Goal: Task Accomplishment & Management: Manage account settings

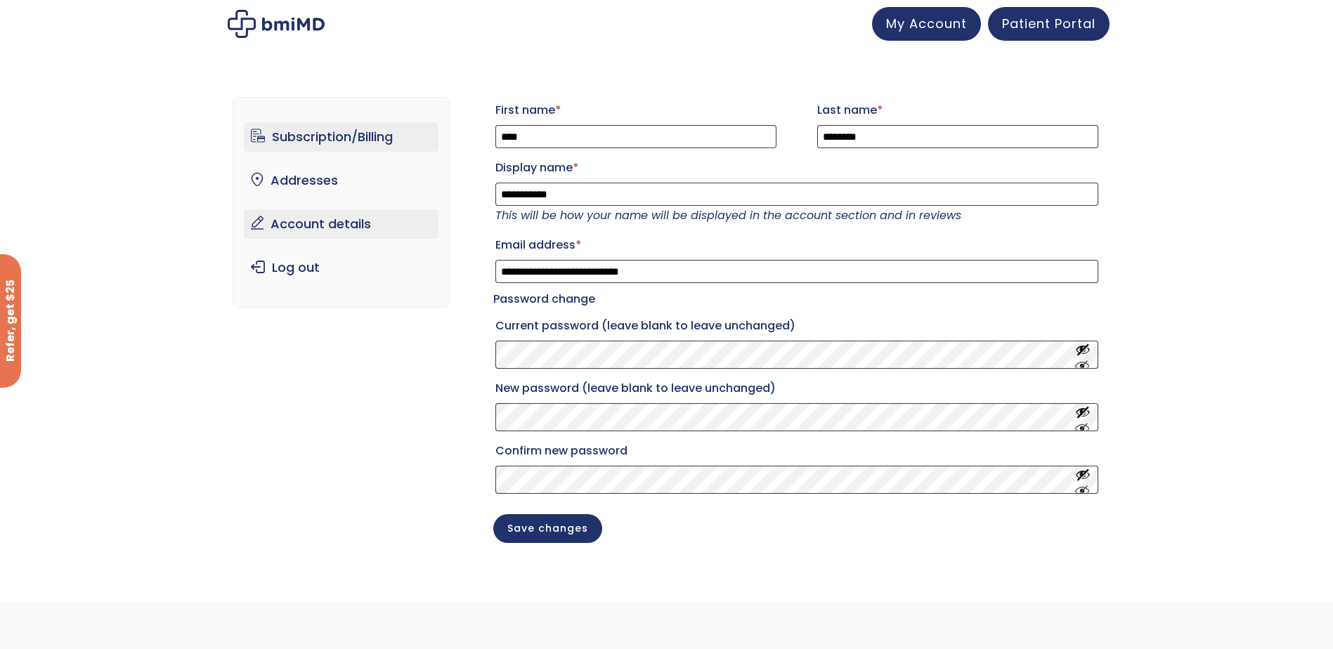
click at [357, 134] on link "Subscription/Billing" at bounding box center [341, 137] width 195 height 30
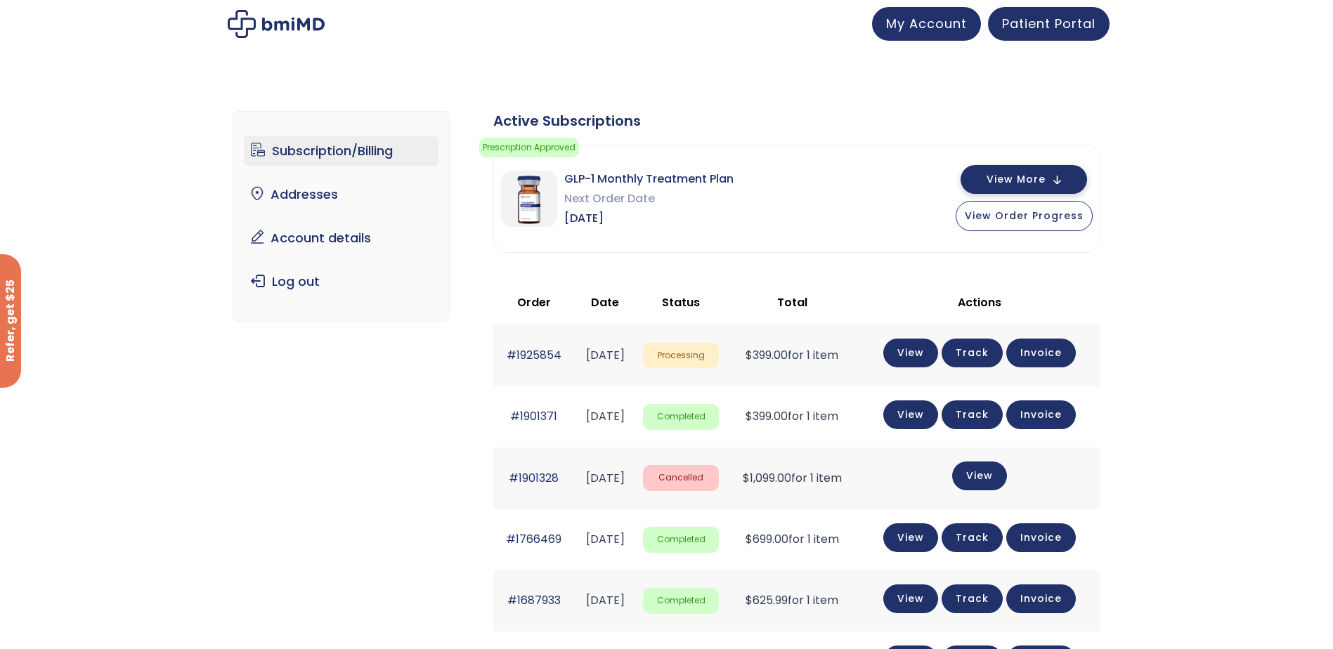
click at [1067, 179] on button "View More" at bounding box center [1024, 179] width 126 height 29
click at [1067, 215] on span "View Order Progress" at bounding box center [1024, 214] width 119 height 14
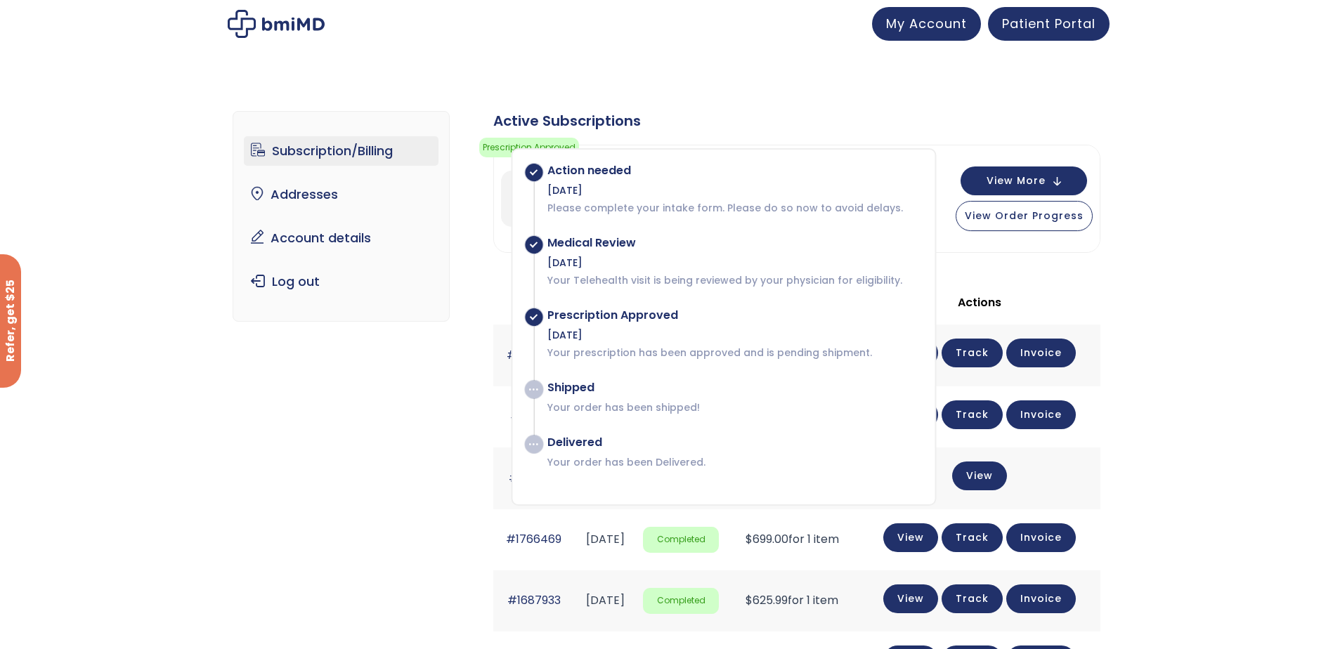
click at [1150, 170] on div "Subscription/Billing bmiRewards Addresses Account details Submit a Review Log o…" at bounding box center [666, 598] width 1333 height 1030
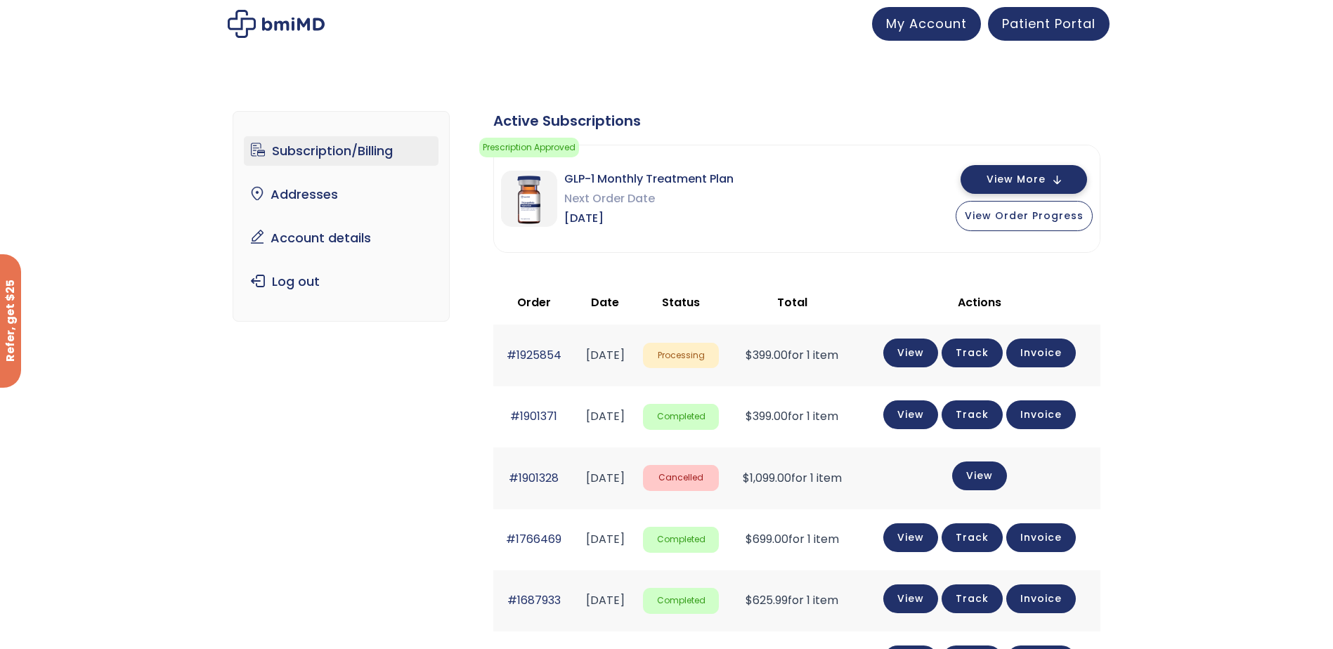
click at [1043, 180] on span "View More" at bounding box center [1016, 179] width 59 height 9
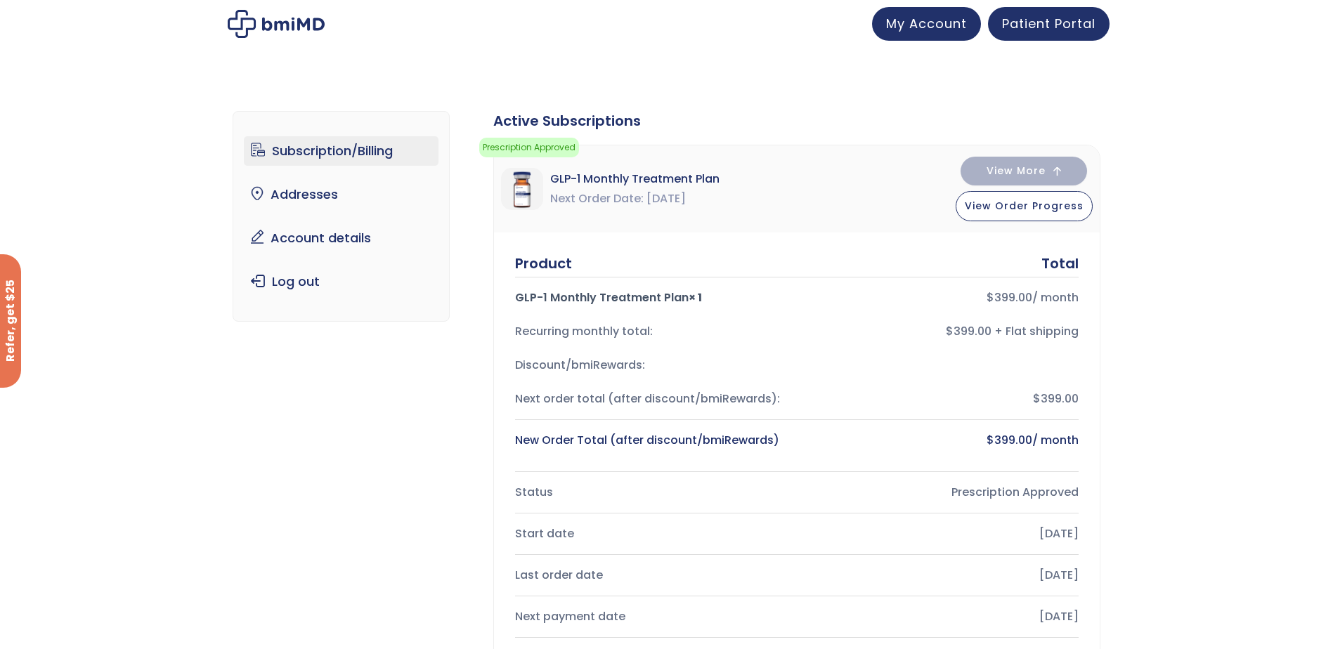
click at [299, 18] on img at bounding box center [276, 24] width 97 height 28
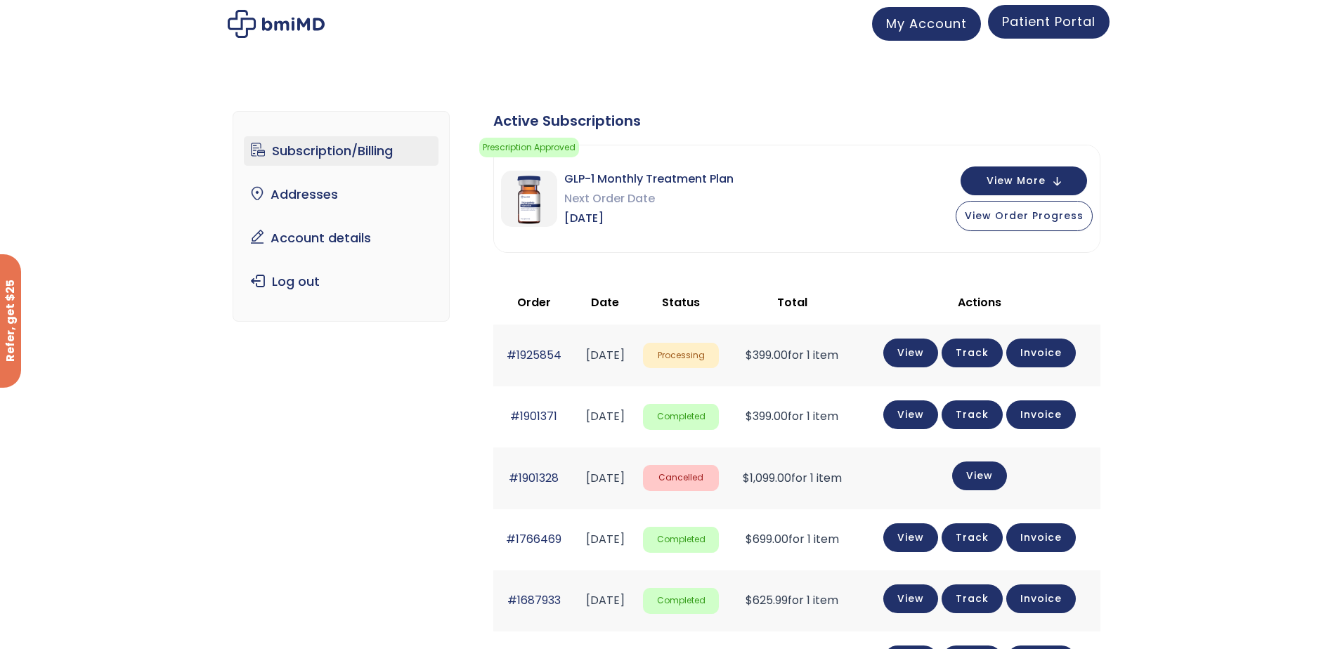
click at [1049, 22] on span "Patient Portal" at bounding box center [1048, 22] width 93 height 18
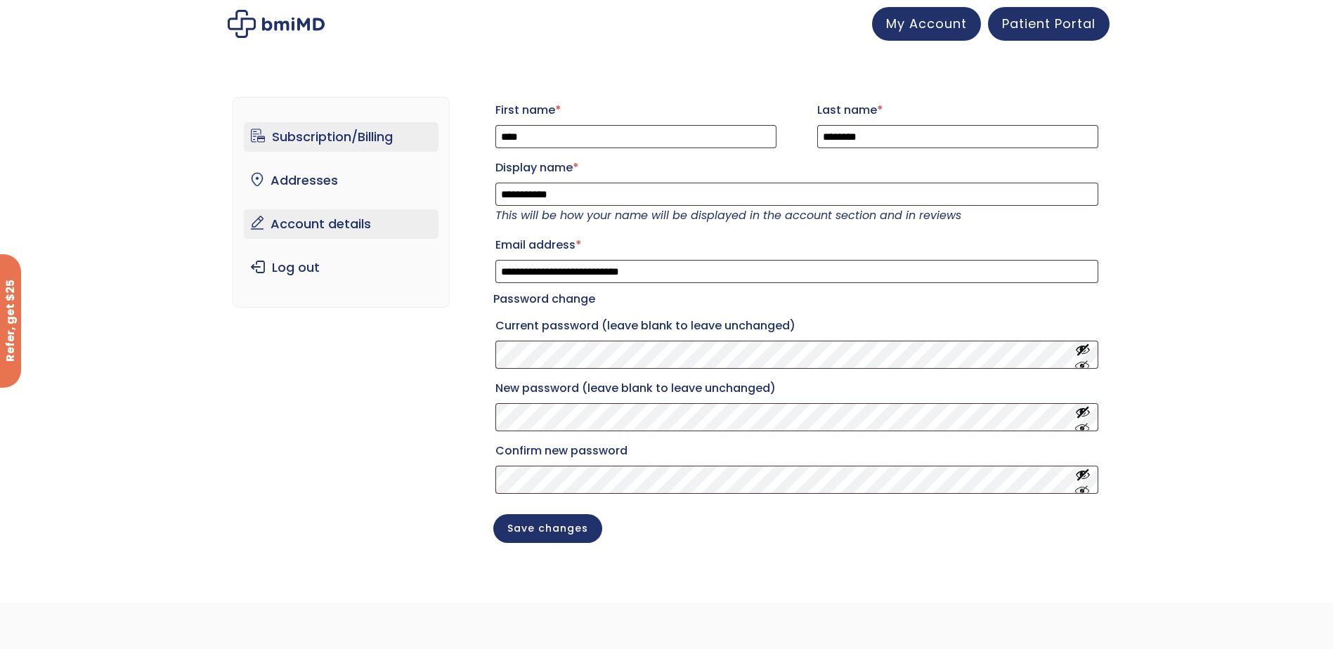
click at [365, 134] on link "Subscription/Billing" at bounding box center [341, 137] width 195 height 30
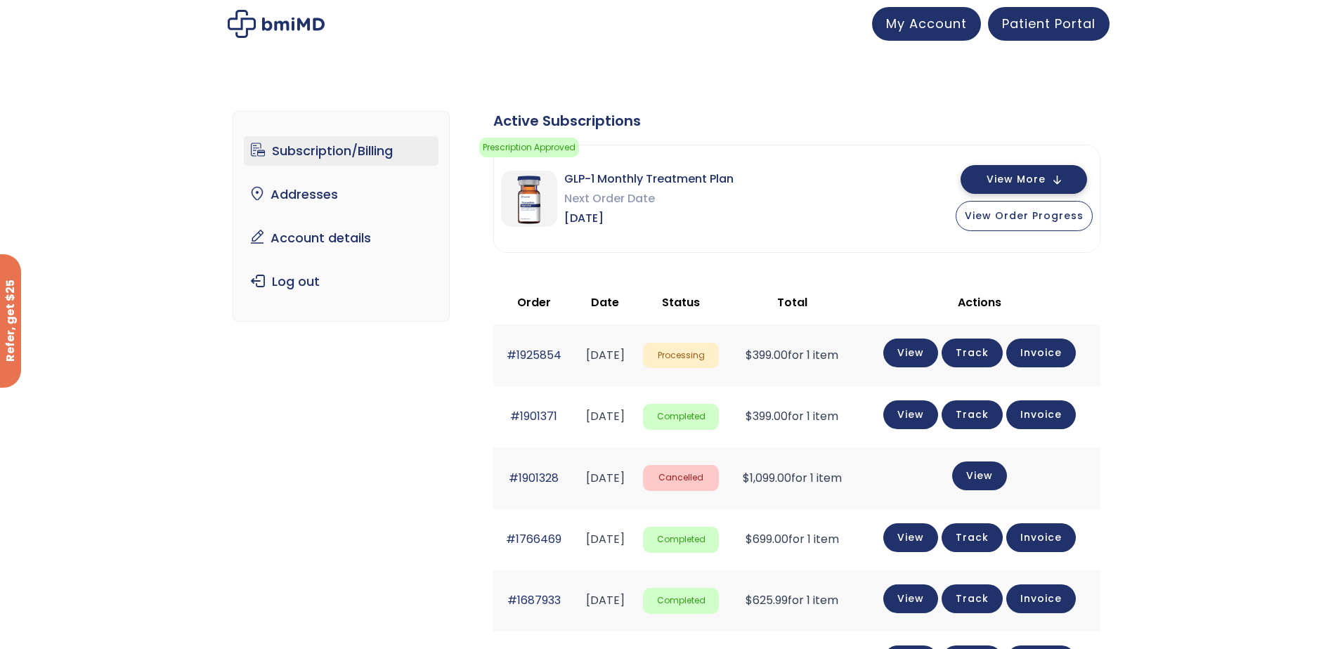
click at [1058, 181] on button "View More" at bounding box center [1024, 179] width 126 height 29
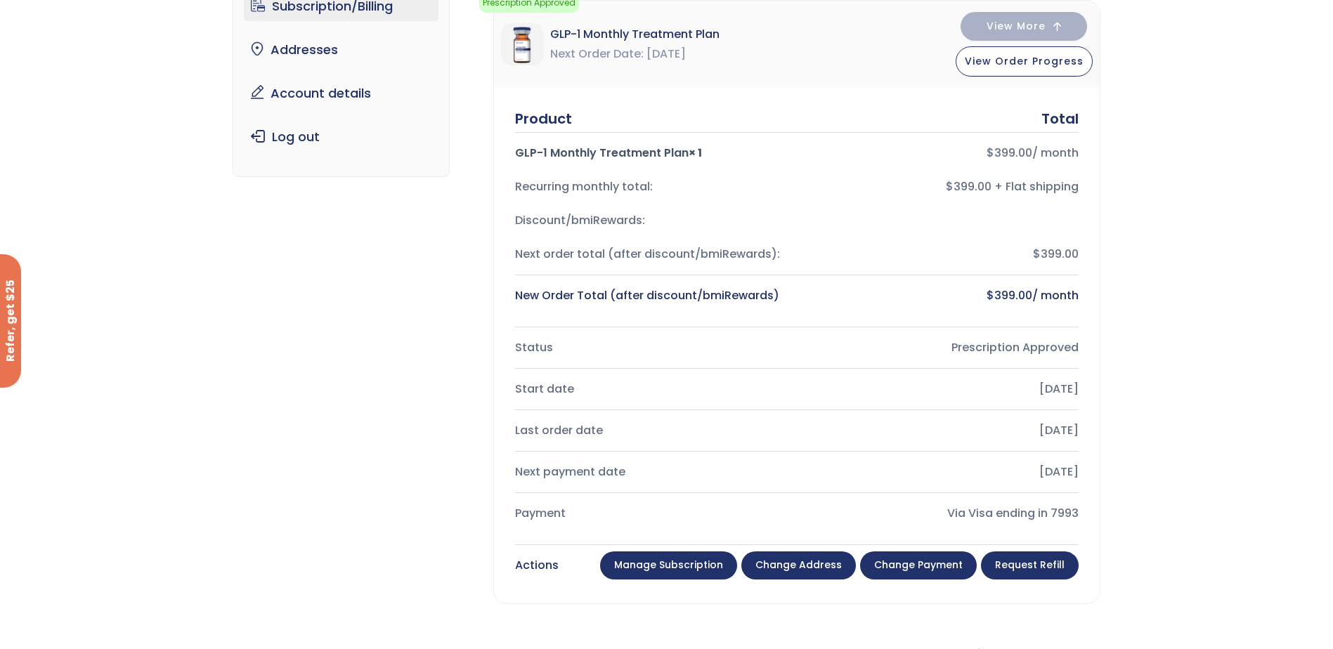
scroll to position [281, 0]
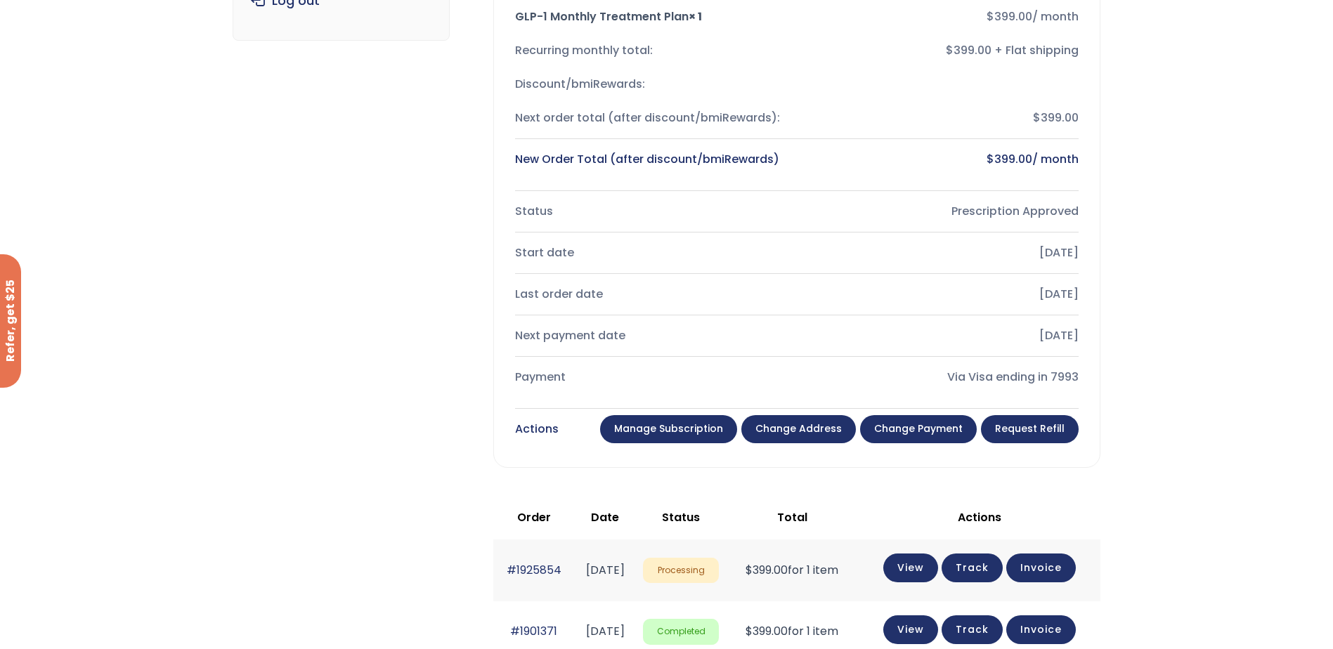
click at [700, 429] on link "Manage Subscription" at bounding box center [668, 429] width 137 height 28
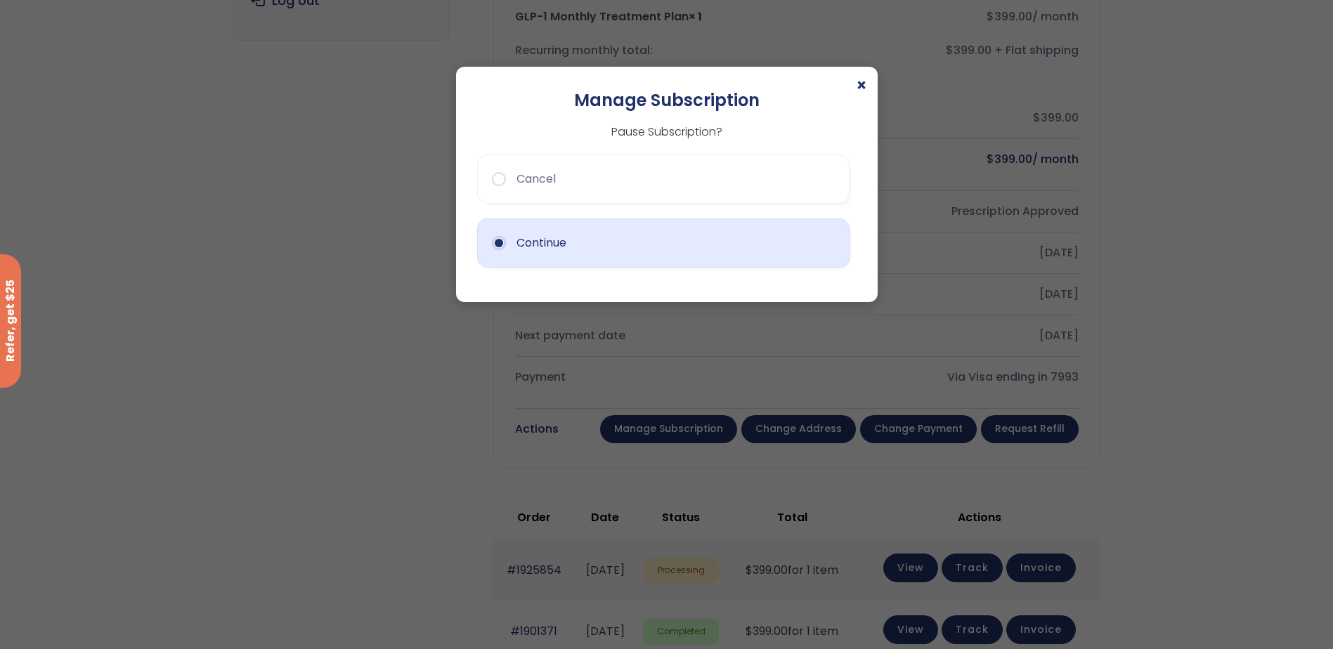
click at [509, 240] on button "Continue" at bounding box center [663, 243] width 372 height 49
